Goal: Find specific page/section: Find specific page/section

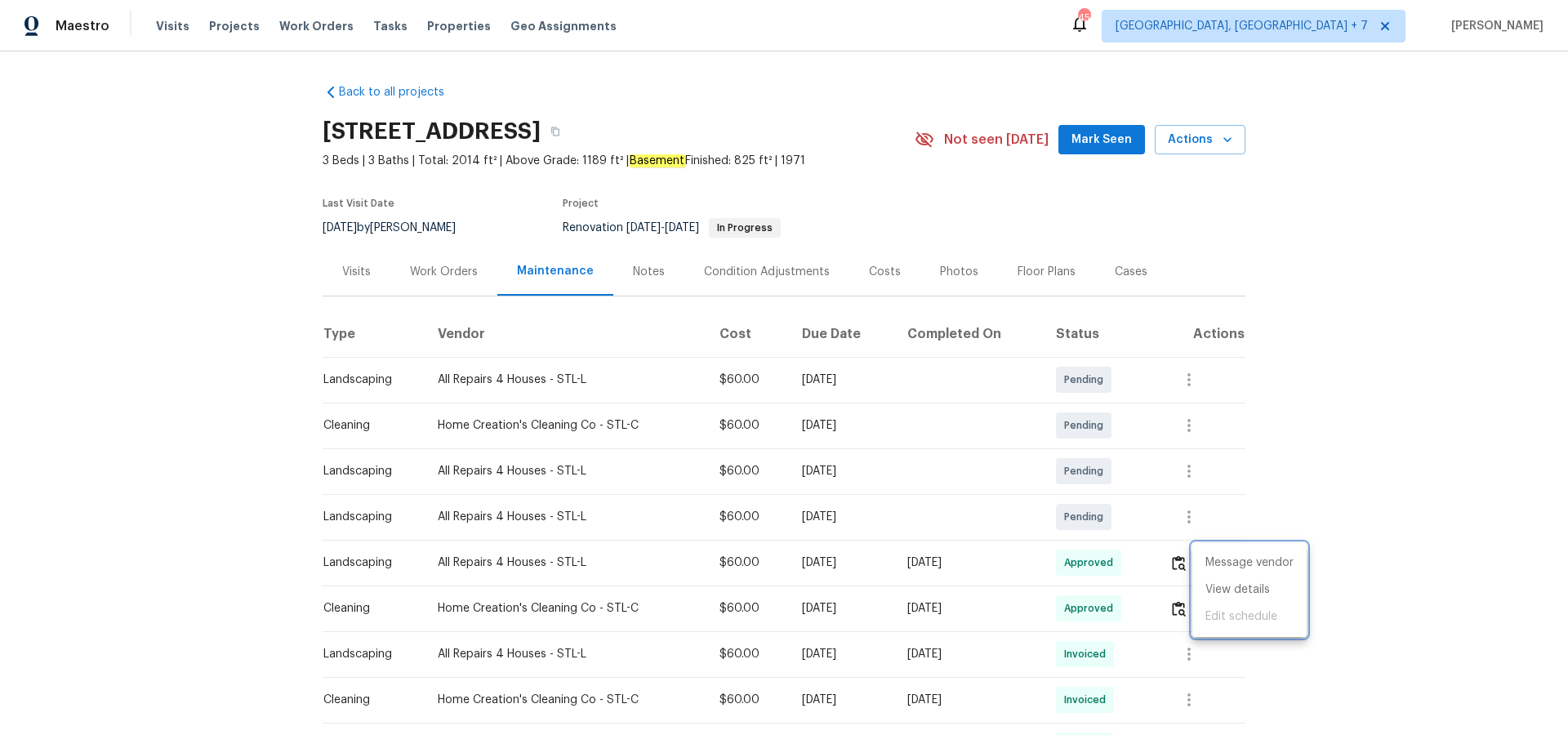
click at [437, 273] on div at bounding box center [784, 367] width 1568 height 735
click at [431, 273] on div "Work Orders" at bounding box center [443, 272] width 67 height 17
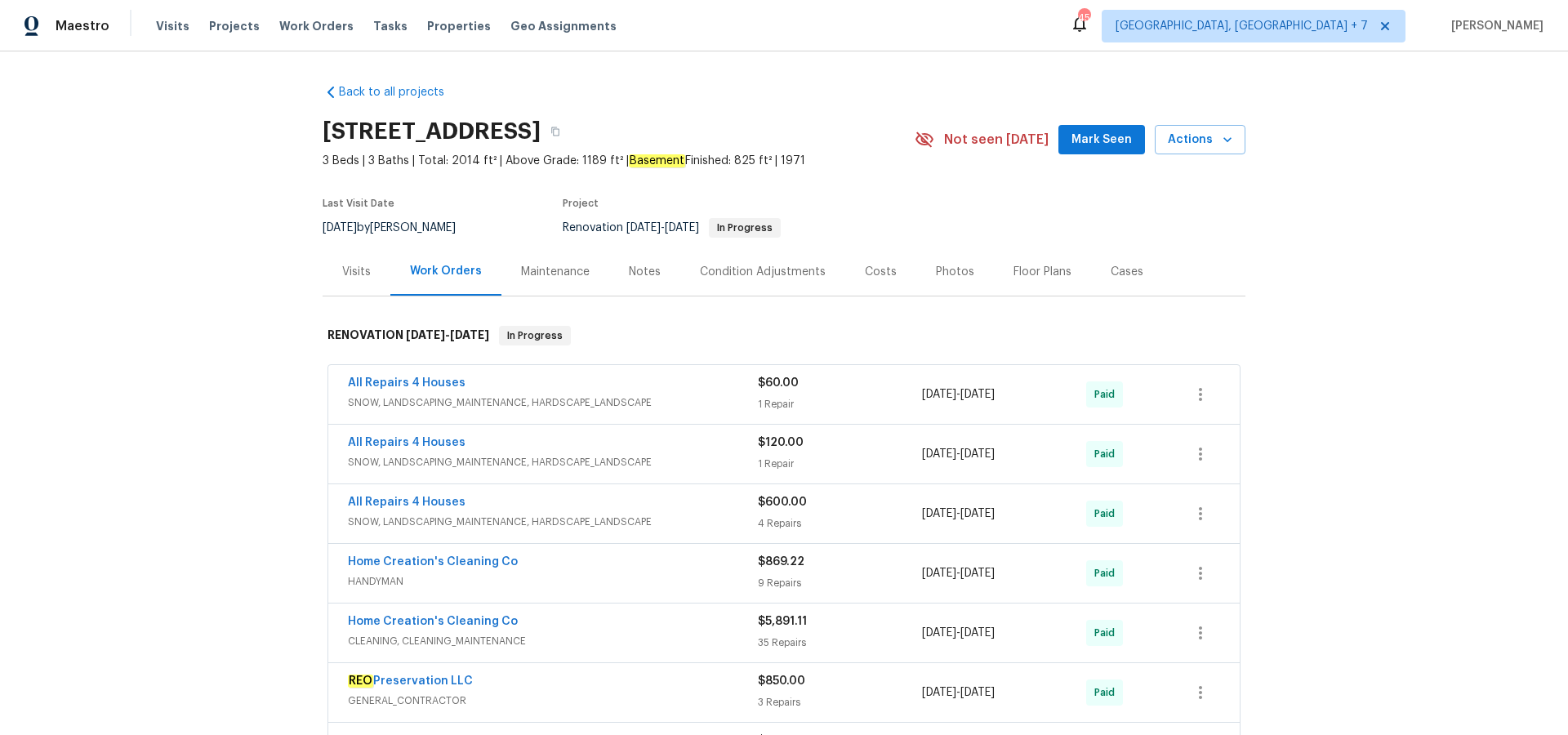
click at [434, 272] on div "Work Orders" at bounding box center [445, 271] width 72 height 17
click at [236, 21] on span "Projects" at bounding box center [234, 26] width 50 height 17
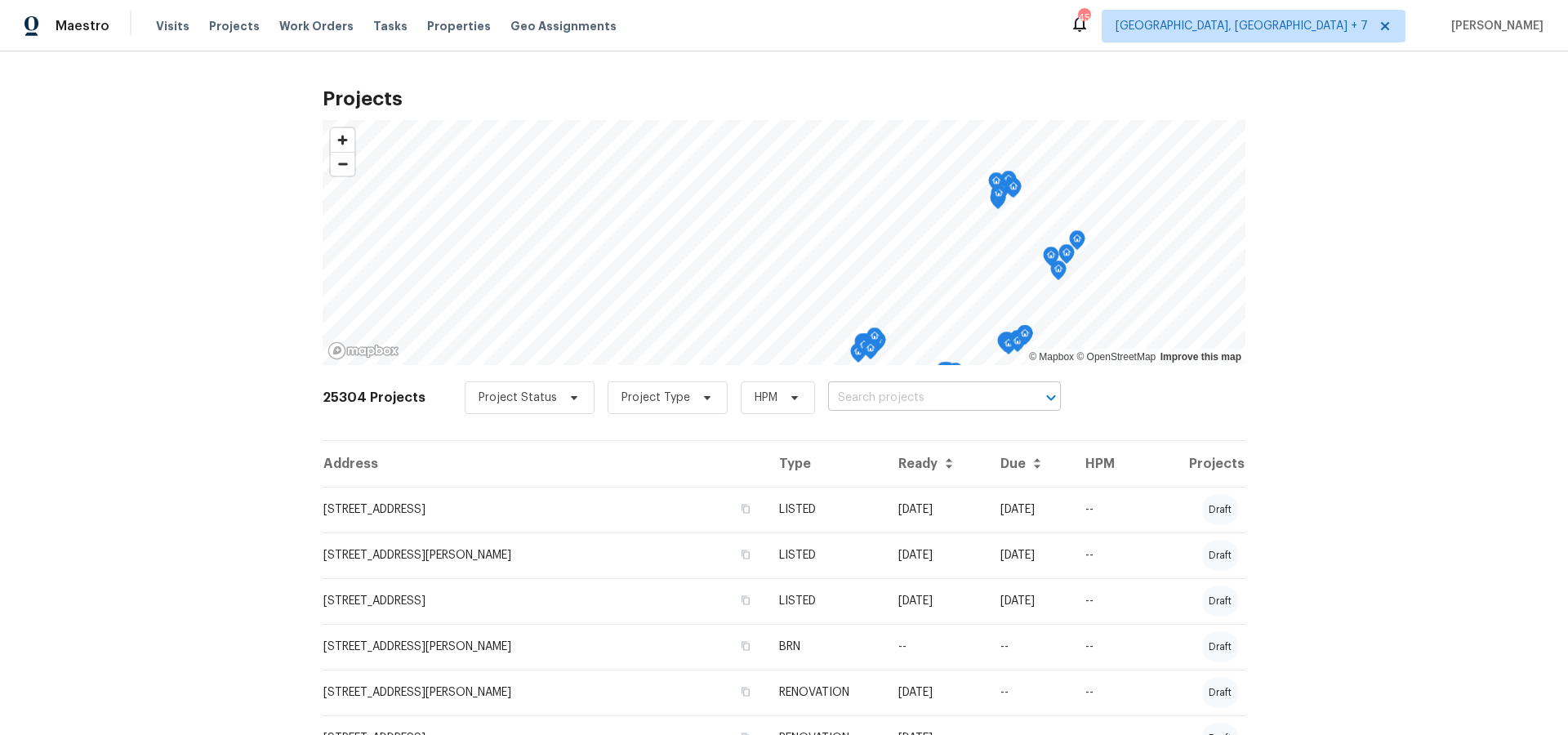
click at [914, 401] on input "text" at bounding box center [922, 398] width 187 height 26
type input "109 w"
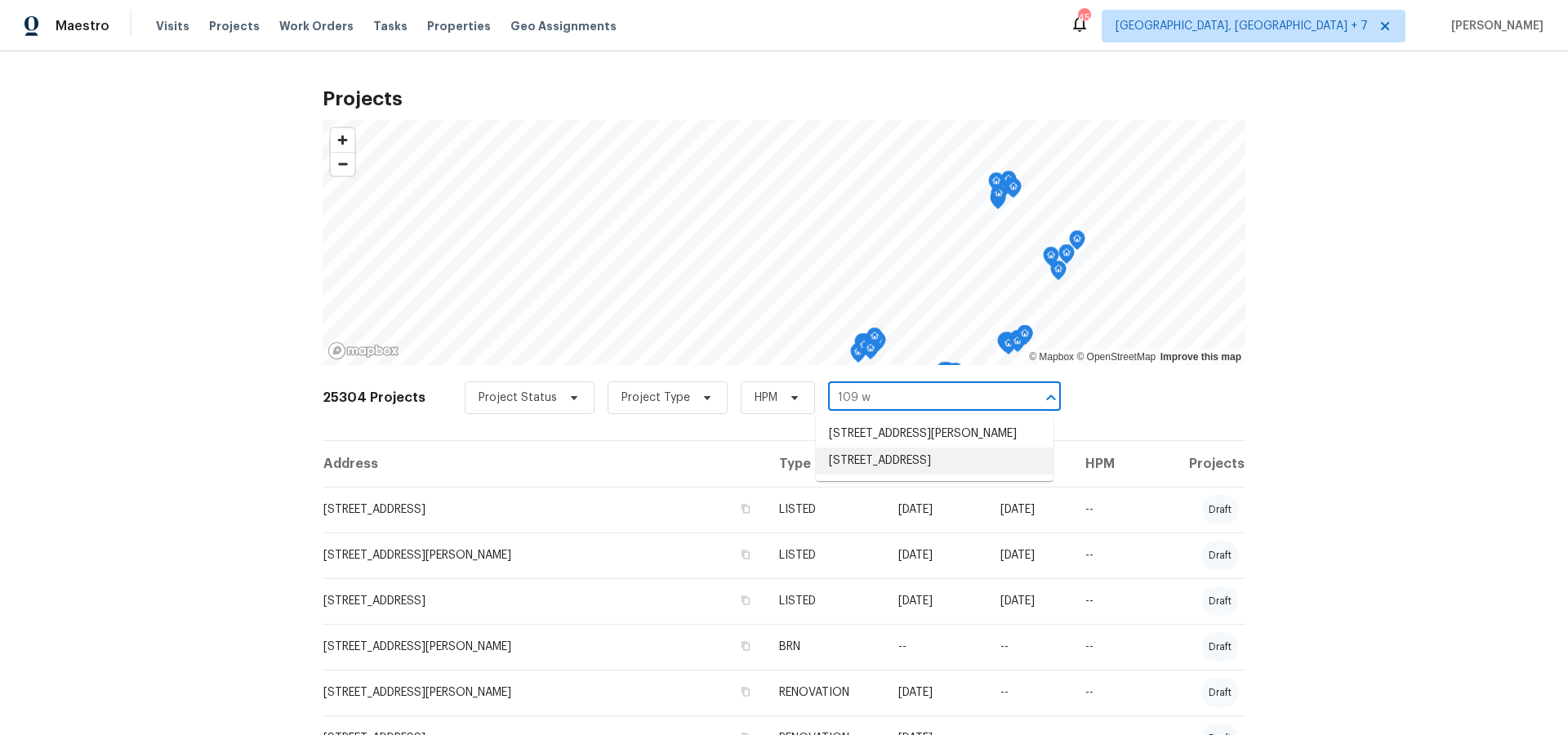
click at [913, 474] on li "109 Wynstay Ave, Valley Park, MO 63088" at bounding box center [934, 460] width 238 height 27
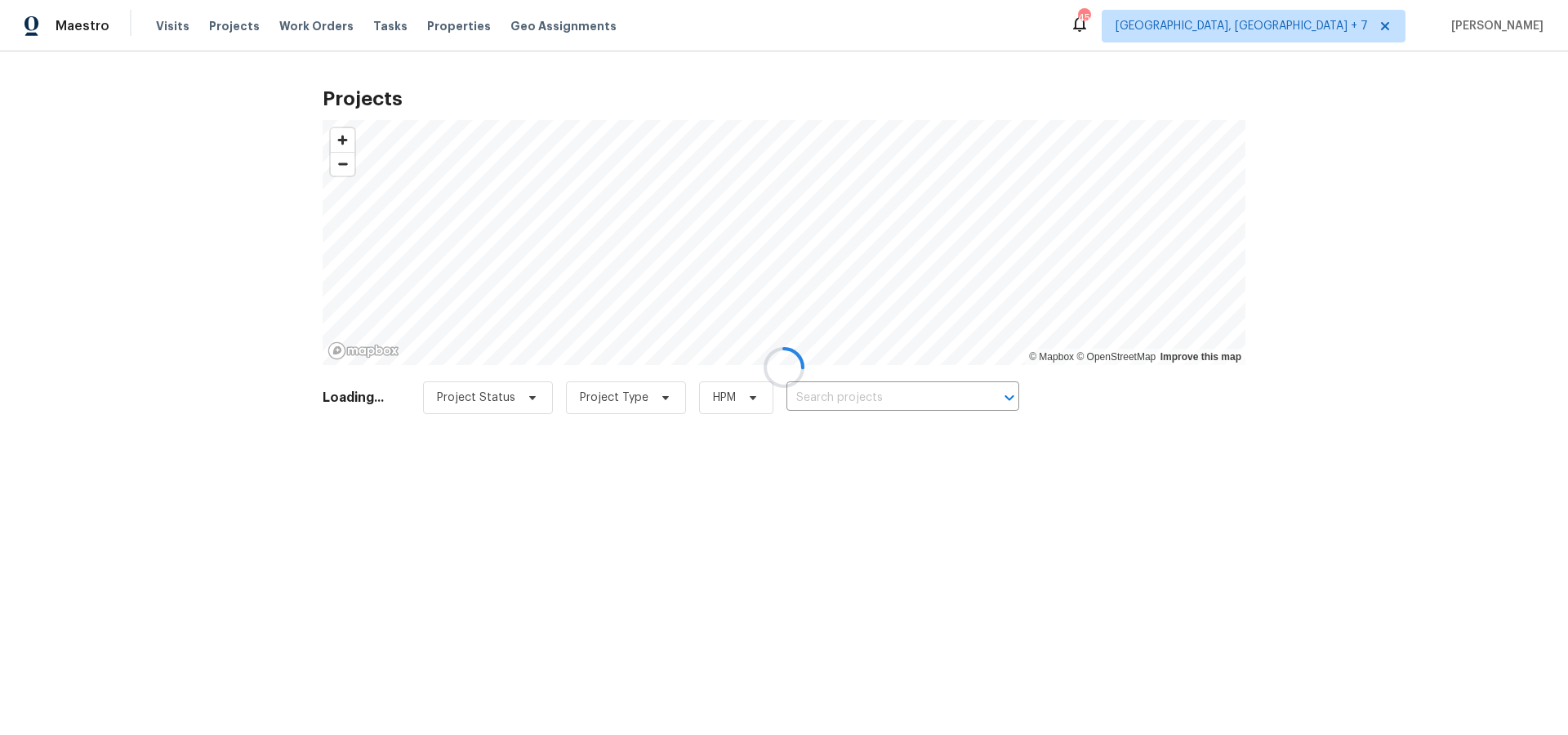
type input "109 Wynstay Ave, Valley Park, MO 63088"
